Goal: Task Accomplishment & Management: Manage account settings

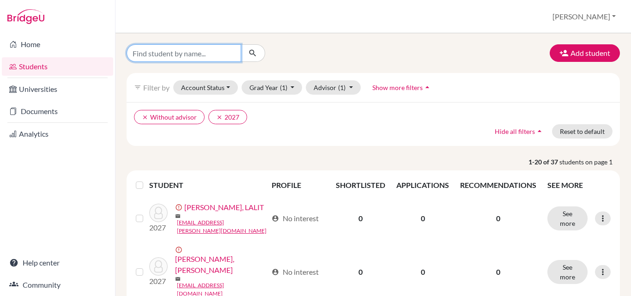
click at [163, 53] on input "Find student by name..." at bounding box center [183, 53] width 114 height 18
type input "ananya"
click button "submit" at bounding box center [253, 53] width 24 height 18
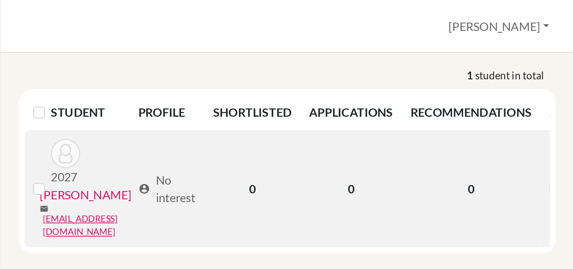
scroll to position [18, 0]
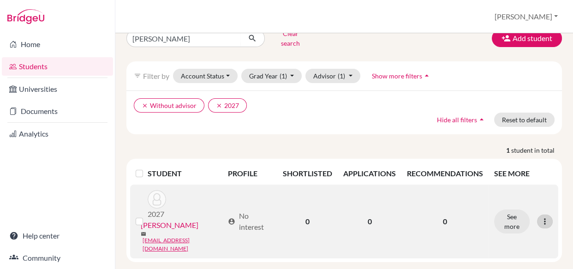
click at [541, 217] on icon at bounding box center [545, 221] width 9 height 9
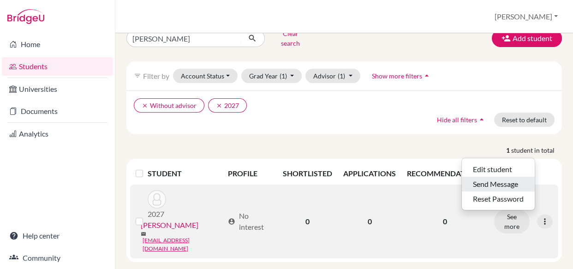
click at [506, 177] on button "Send Message" at bounding box center [498, 184] width 73 height 15
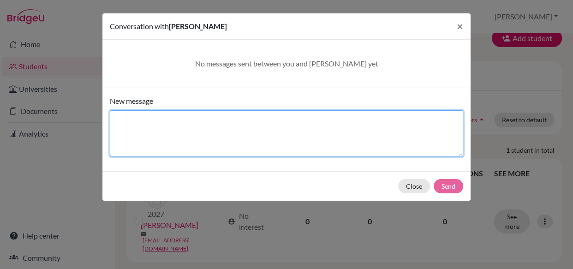
click at [203, 115] on textarea "New message" at bounding box center [287, 133] width 354 height 46
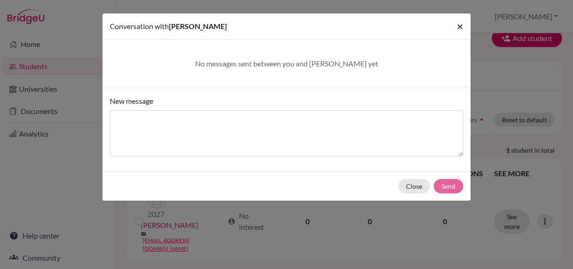
click at [461, 32] on span "×" at bounding box center [460, 25] width 6 height 13
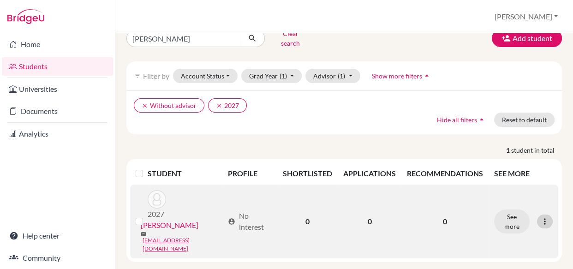
click at [541, 217] on icon at bounding box center [545, 221] width 9 height 9
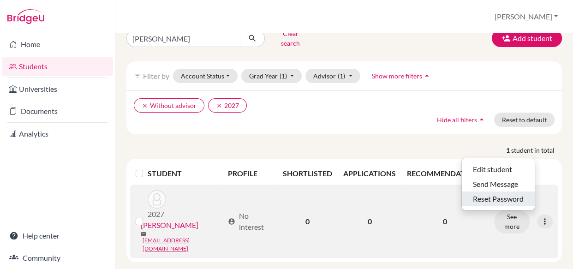
click at [504, 192] on button "Reset Password" at bounding box center [498, 199] width 73 height 15
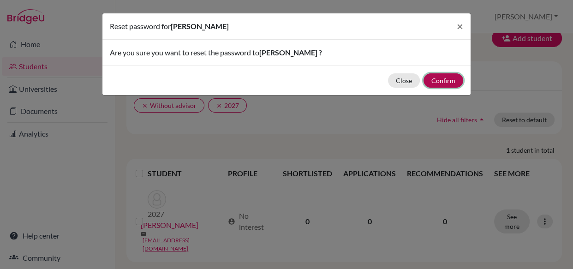
click at [436, 78] on button "Confirm" at bounding box center [444, 80] width 40 height 14
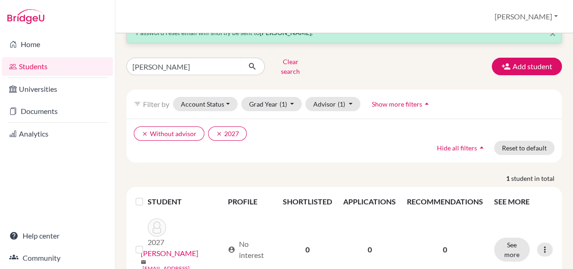
scroll to position [0, 0]
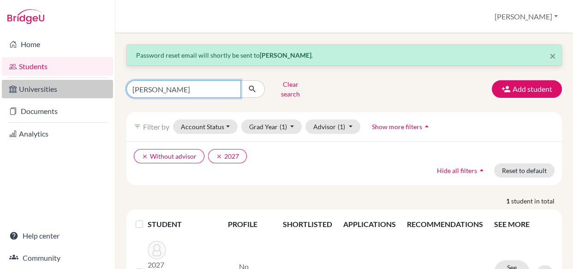
drag, startPoint x: 67, startPoint y: 94, endPoint x: 56, endPoint y: 92, distance: 11.2
click at [56, 92] on div "Home Students Universities Documents Analytics Help center Community Students o…" at bounding box center [286, 134] width 573 height 269
type input "sarv"
click button "submit" at bounding box center [253, 89] width 24 height 18
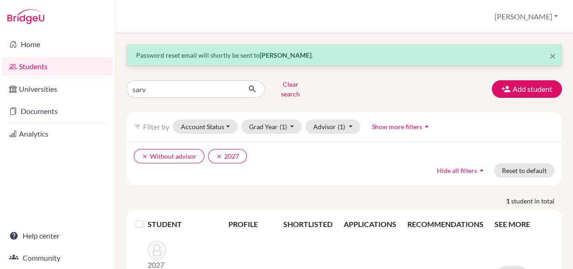
scroll to position [42, 0]
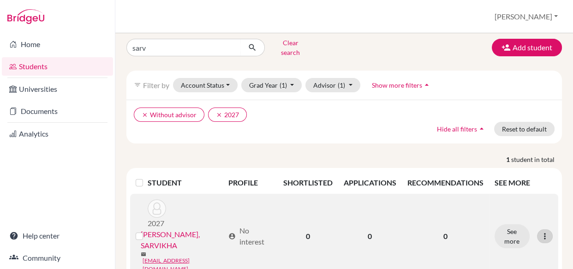
click at [542, 232] on icon at bounding box center [545, 236] width 9 height 9
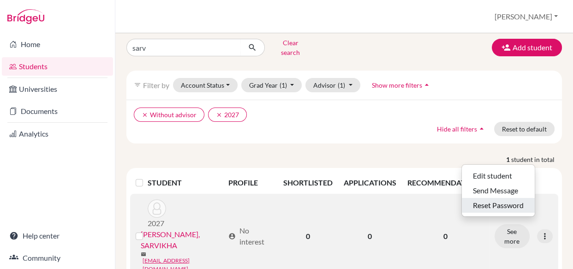
click at [500, 198] on button "Reset Password" at bounding box center [498, 205] width 73 height 15
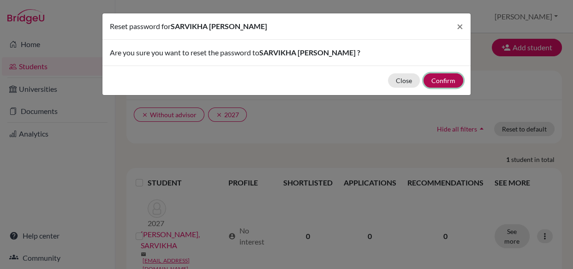
click at [442, 82] on button "Confirm" at bounding box center [444, 80] width 40 height 14
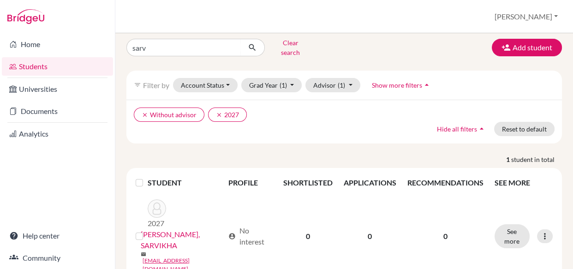
scroll to position [0, 0]
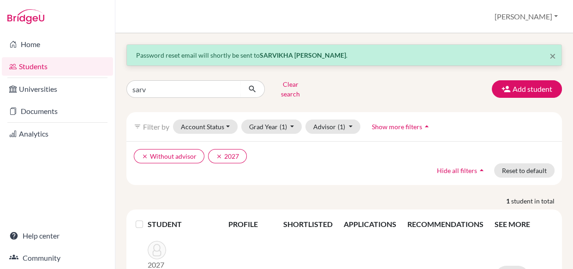
click at [449, 90] on div "sarv Clear search Add student" at bounding box center [345, 89] width 450 height 24
click at [562, 19] on div "Students overview Jayakumar Profile School Settings Log out" at bounding box center [344, 16] width 458 height 33
click at [549, 13] on button "Jayakumar" at bounding box center [527, 17] width 72 height 18
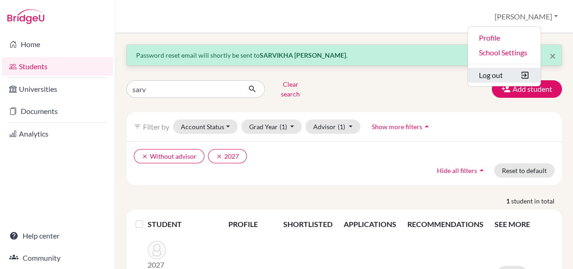
click at [503, 73] on button "Log out" at bounding box center [504, 75] width 73 height 15
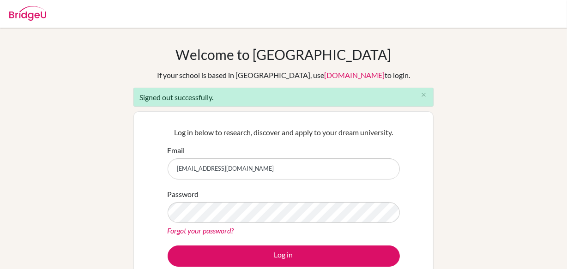
drag, startPoint x: 240, startPoint y: 169, endPoint x: 265, endPoint y: 169, distance: 25.4
click at [240, 169] on input "[EMAIL_ADDRESS][DOMAIN_NAME]" at bounding box center [284, 168] width 232 height 21
type input "[EMAIL_ADDRESS][DOMAIN_NAME]"
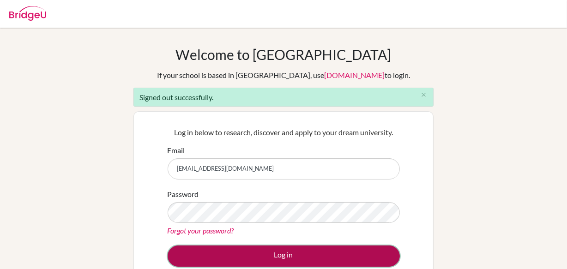
click at [272, 259] on button "Log in" at bounding box center [284, 256] width 232 height 21
